Goal: Task Accomplishment & Management: Use online tool/utility

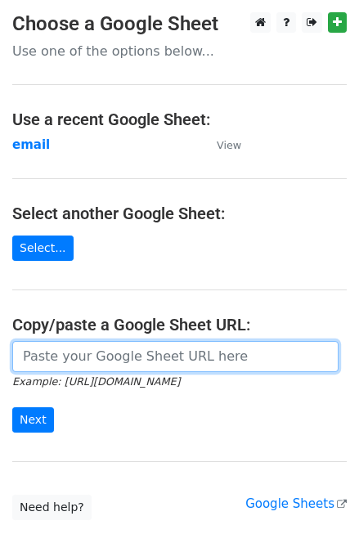
click at [98, 347] on input "url" at bounding box center [175, 356] width 326 height 31
paste input "https://docs.google.com/spreadsheets/d/1OOJj3_ujpibLUkElpKj2WvuNbWvYGdl2b4HRNX0…"
type input "https://docs.google.com/spreadsheets/d/1OOJj3_ujpibLUkElpKj2WvuNbWvYGdl2b4HRNX0…"
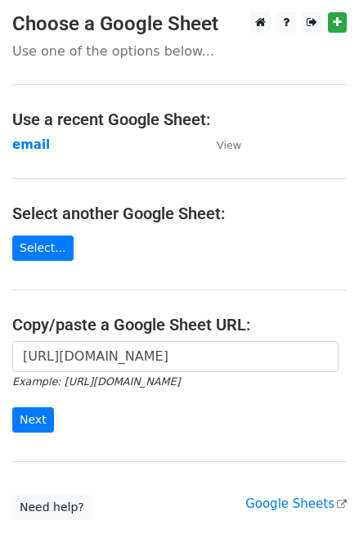
scroll to position [0, 0]
click at [28, 422] on input "Next" at bounding box center [33, 419] width 42 height 25
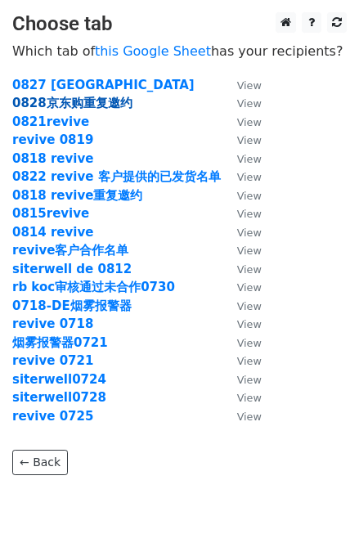
click at [79, 101] on strong "0828京东购重复邀约" at bounding box center [72, 103] width 120 height 15
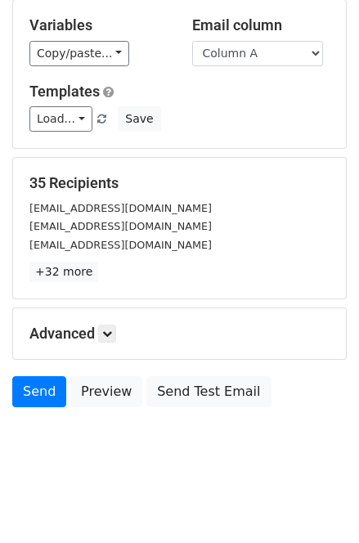
scroll to position [89, 0]
click at [275, 106] on div "Load... No templates saved Save" at bounding box center [179, 118] width 325 height 25
